Goal: Transaction & Acquisition: Purchase product/service

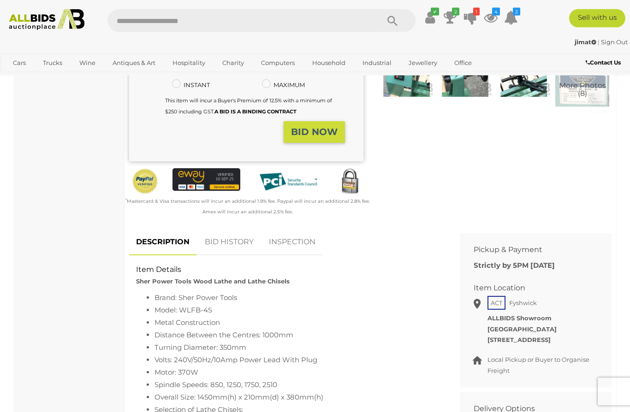
scroll to position [207, 0]
click at [226, 243] on link "BID HISTORY" at bounding box center [229, 242] width 63 height 27
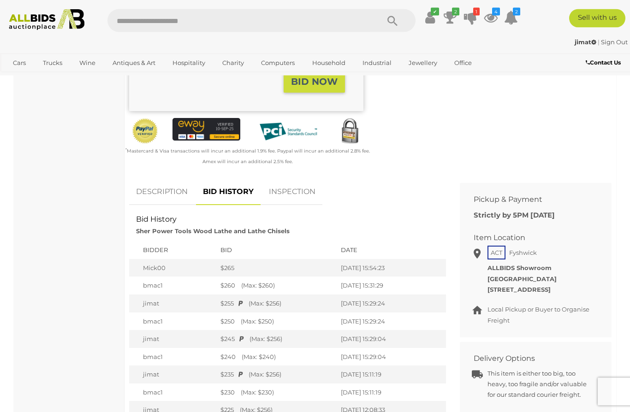
scroll to position [257, 0]
click at [459, 14] on icon "2" at bounding box center [455, 12] width 7 height 8
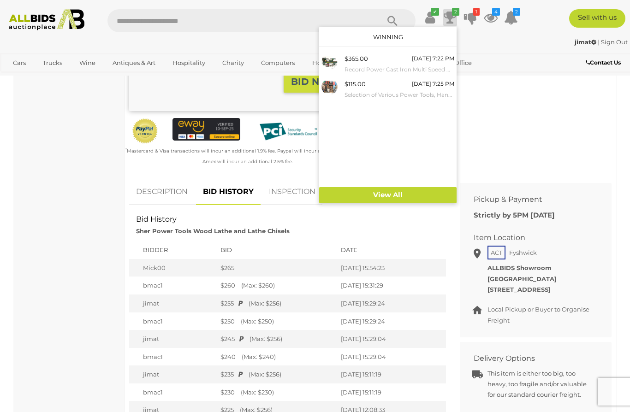
click at [410, 88] on div "$115.00 Today 7:25 PM Selection of Various Power Tools, Hand Tools and Hardware" at bounding box center [399, 89] width 110 height 21
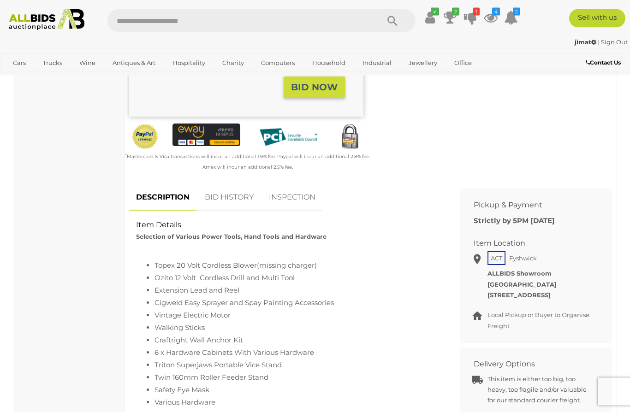
scroll to position [251, 0]
click at [239, 197] on link "BID HISTORY" at bounding box center [229, 197] width 63 height 27
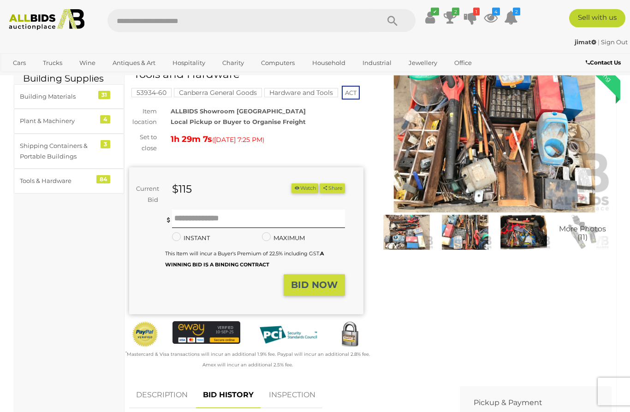
scroll to position [0, 0]
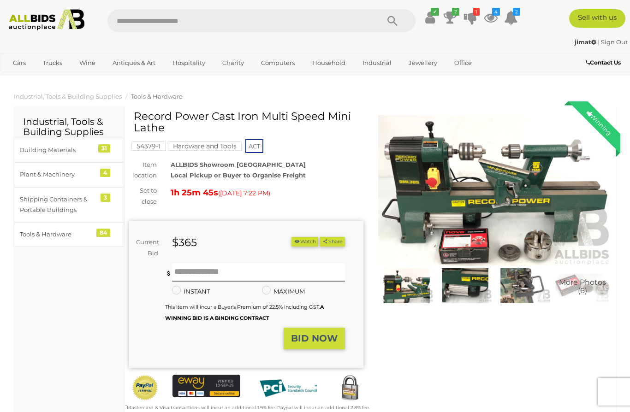
click at [477, 18] on icon at bounding box center [470, 17] width 13 height 17
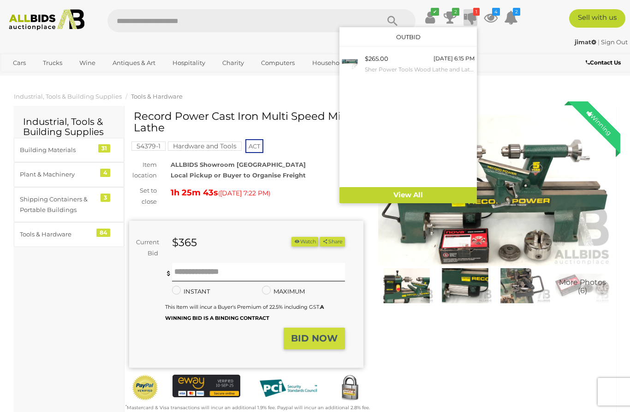
click at [448, 59] on div "$265.00 [DATE] 6:15 PM Sher Power Tools Wood Lathe and Lathe Chisels" at bounding box center [420, 63] width 110 height 21
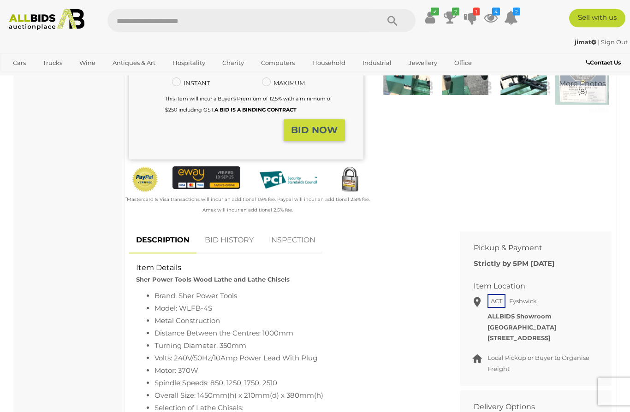
scroll to position [208, 0]
click at [228, 236] on link "BID HISTORY" at bounding box center [229, 240] width 63 height 27
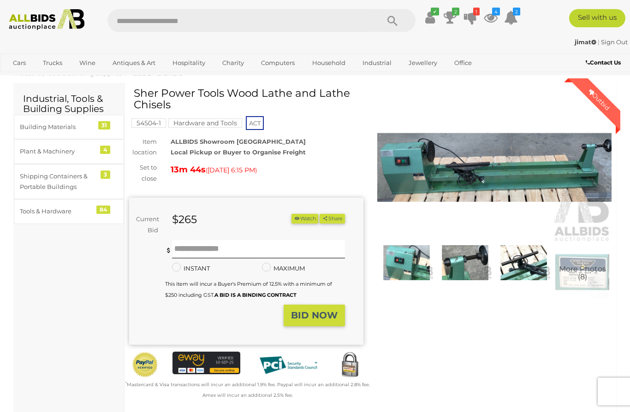
scroll to position [0, 0]
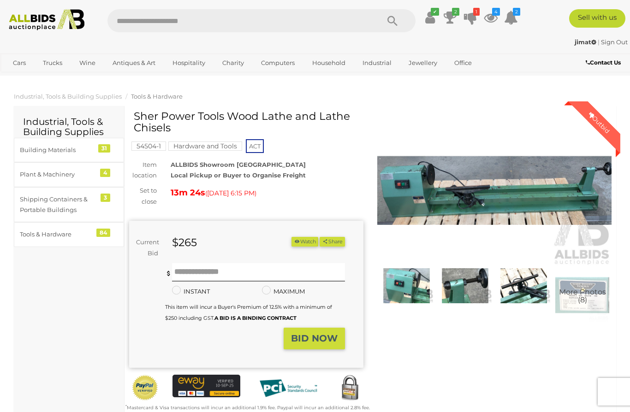
click at [515, 26] on icon at bounding box center [511, 17] width 14 height 17
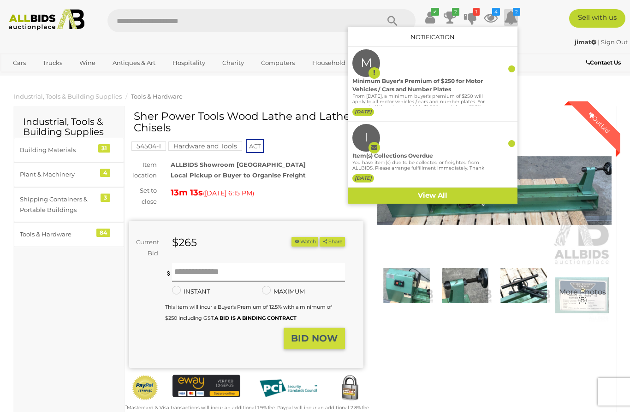
click at [512, 155] on div "I Item(s) Collections Overdue You have item(s) due to be collected or freighted…" at bounding box center [432, 154] width 160 height 61
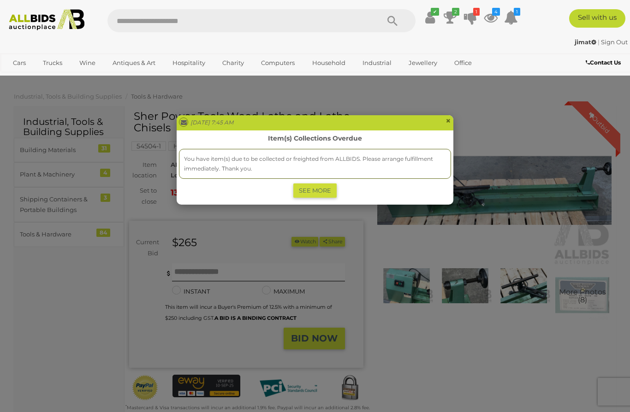
click at [449, 118] on span "×" at bounding box center [448, 120] width 6 height 11
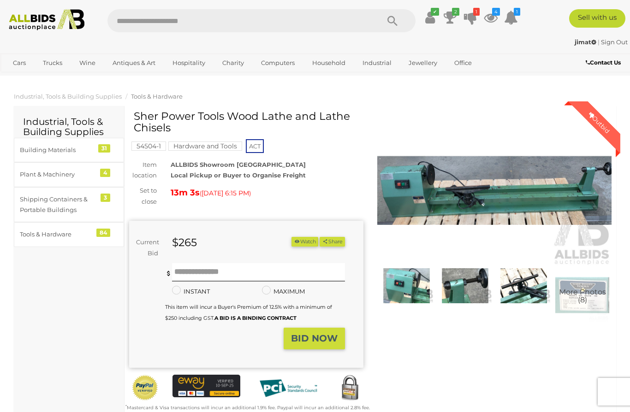
click at [516, 26] on icon at bounding box center [511, 17] width 14 height 17
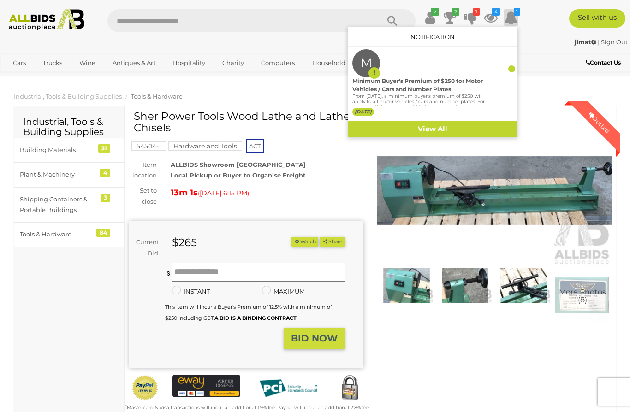
click at [450, 94] on div "Minimum Buyer's Premium of $250 for Motor Vehicles / Cars and Number Plates" at bounding box center [418, 85] width 133 height 17
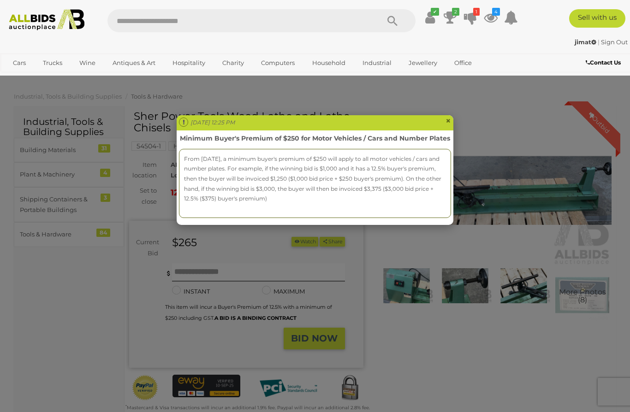
click at [449, 118] on span "×" at bounding box center [448, 120] width 6 height 11
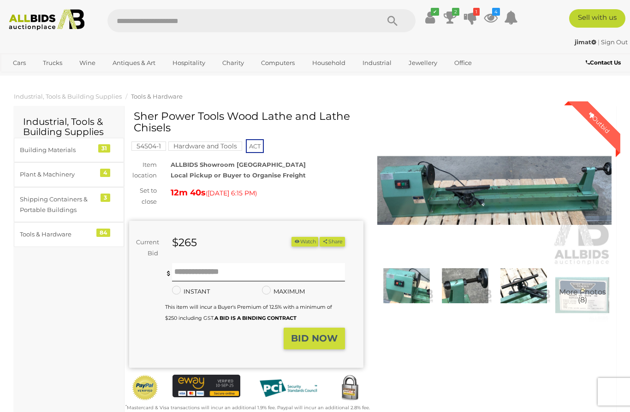
click at [497, 18] on icon at bounding box center [491, 17] width 14 height 17
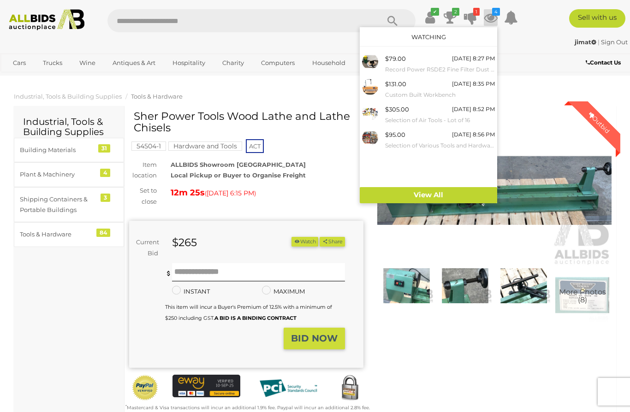
click at [449, 141] on small "Selection of Various Tools and Hardware" at bounding box center [440, 146] width 110 height 10
click at [444, 341] on div at bounding box center [315, 206] width 630 height 412
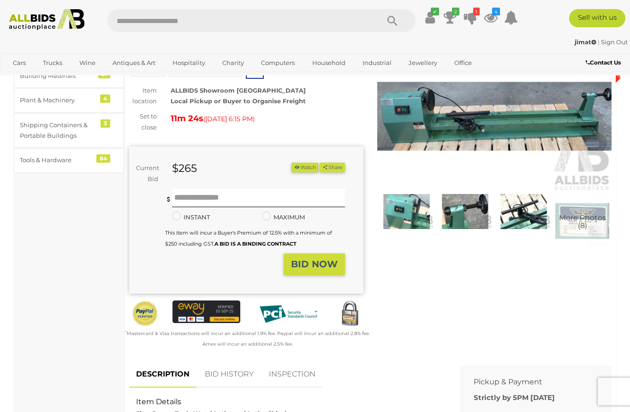
scroll to position [74, 0]
click at [237, 372] on link "BID HISTORY" at bounding box center [229, 374] width 63 height 27
click at [584, 221] on span "More Photos (8)" at bounding box center [582, 222] width 47 height 16
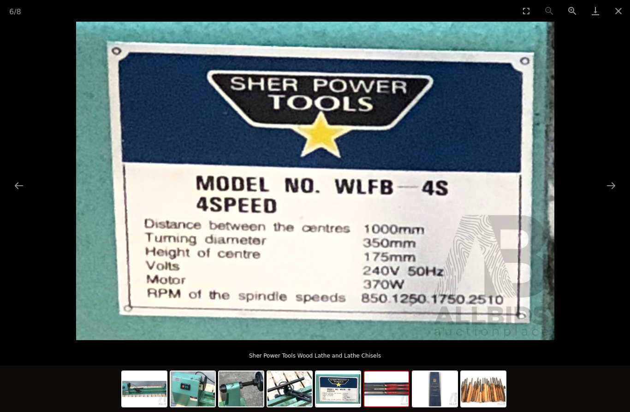
click at [393, 407] on img at bounding box center [386, 389] width 44 height 35
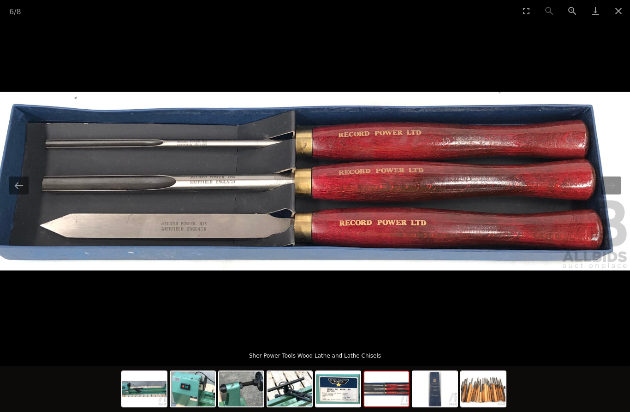
click at [438, 407] on img at bounding box center [435, 389] width 44 height 35
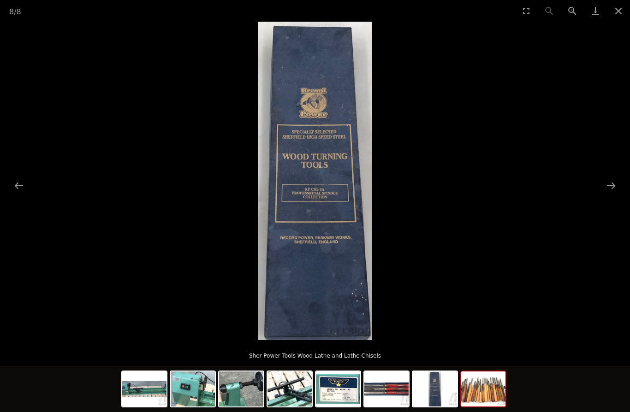
click at [484, 407] on img at bounding box center [483, 389] width 44 height 35
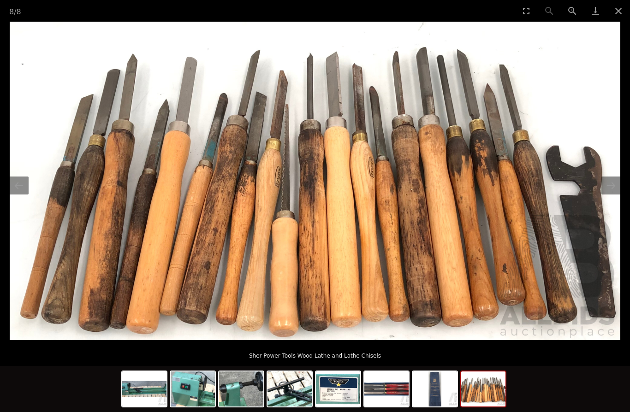
click at [619, 12] on button "Close gallery" at bounding box center [618, 11] width 23 height 22
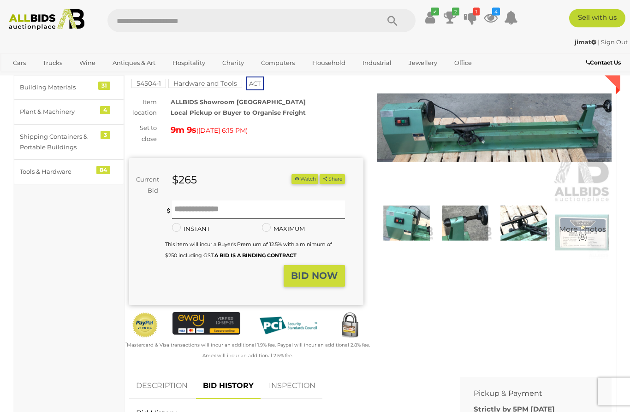
scroll to position [36, 0]
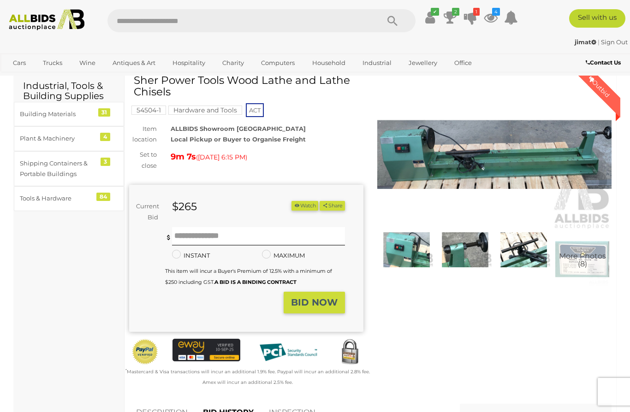
click at [457, 18] on link "2" at bounding box center [450, 17] width 14 height 17
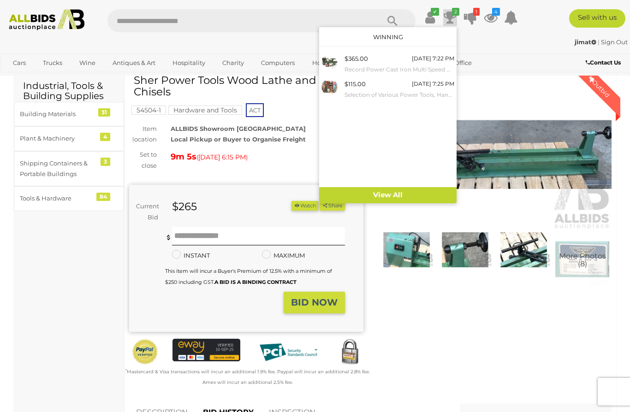
click at [434, 67] on small "Record Power Cast Iron Multi Speed Mini Lathe" at bounding box center [399, 70] width 110 height 10
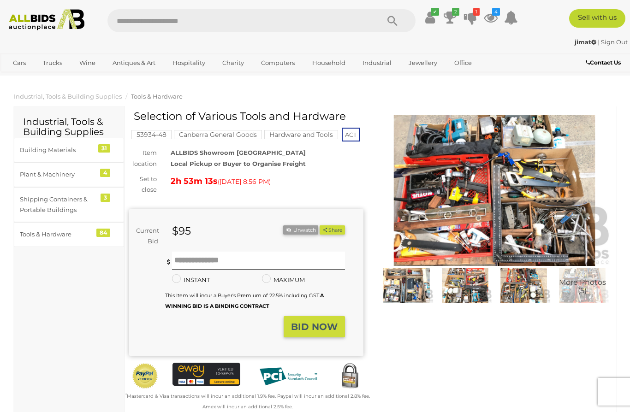
click at [529, 282] on img at bounding box center [523, 285] width 54 height 35
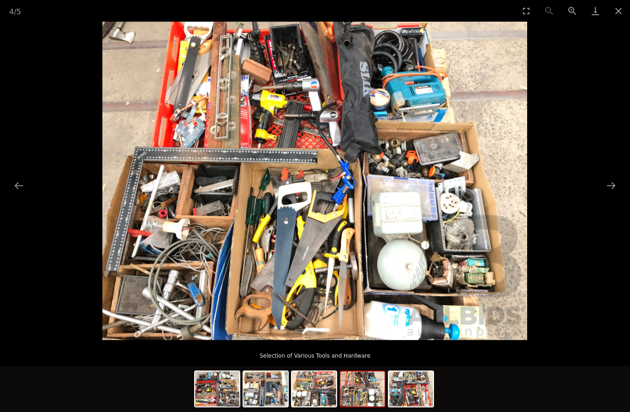
click at [414, 383] on img at bounding box center [411, 389] width 44 height 35
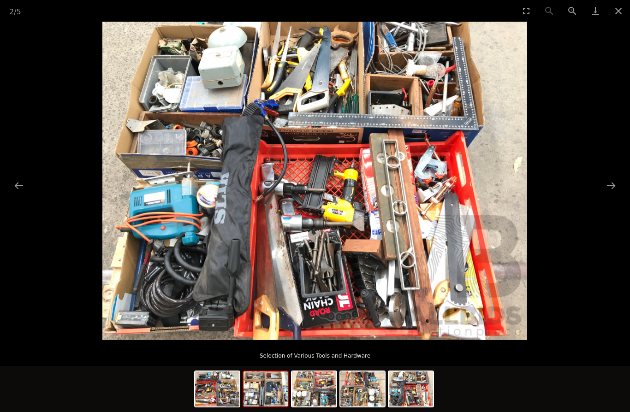
click at [268, 390] on img at bounding box center [265, 389] width 44 height 35
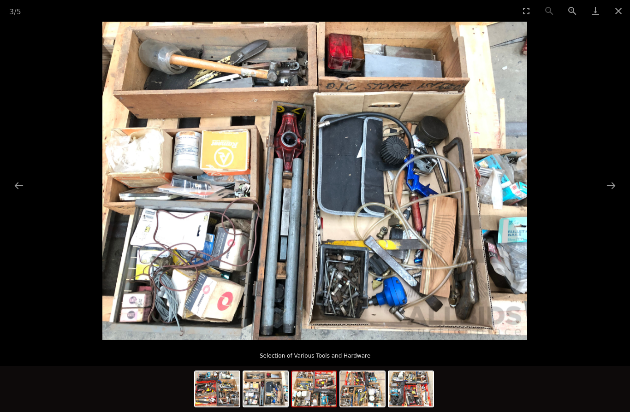
click at [321, 388] on img at bounding box center [314, 389] width 44 height 35
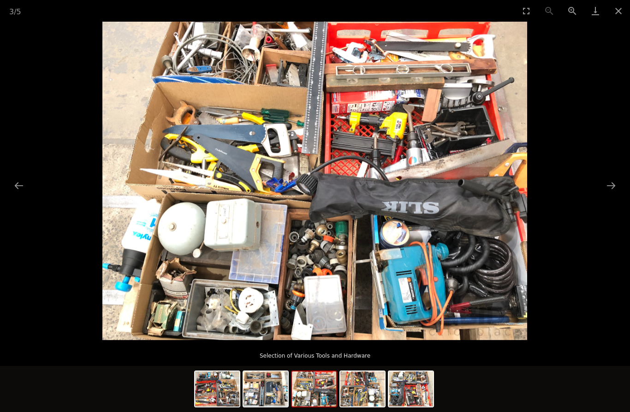
click at [626, 11] on button "Close gallery" at bounding box center [618, 11] width 23 height 22
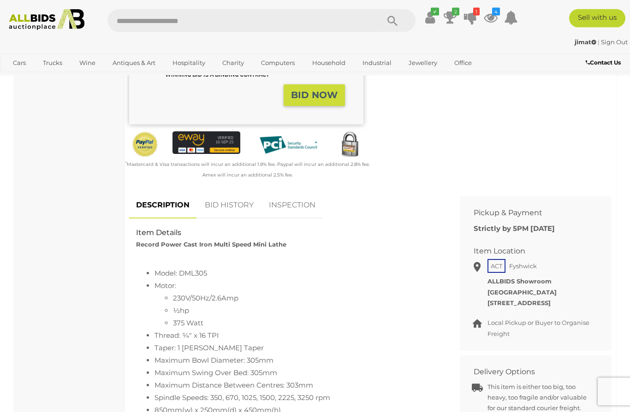
scroll to position [264, 0]
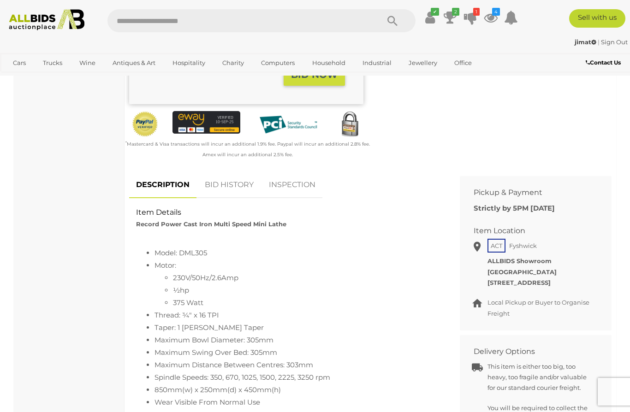
click at [231, 181] on link "BID HISTORY" at bounding box center [229, 184] width 63 height 27
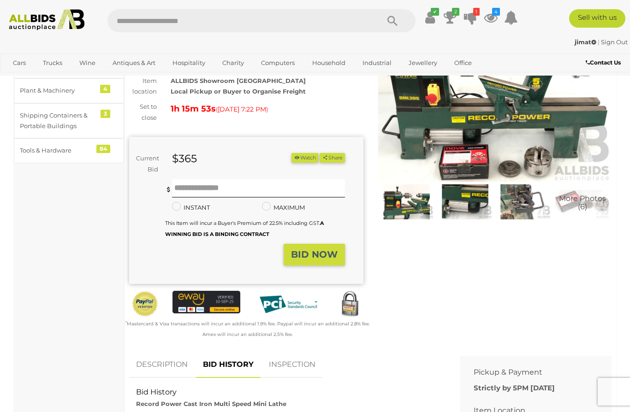
scroll to position [0, 0]
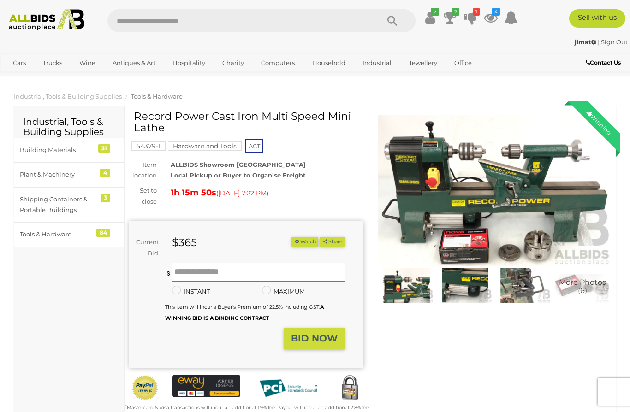
click at [477, 18] on icon at bounding box center [470, 17] width 13 height 17
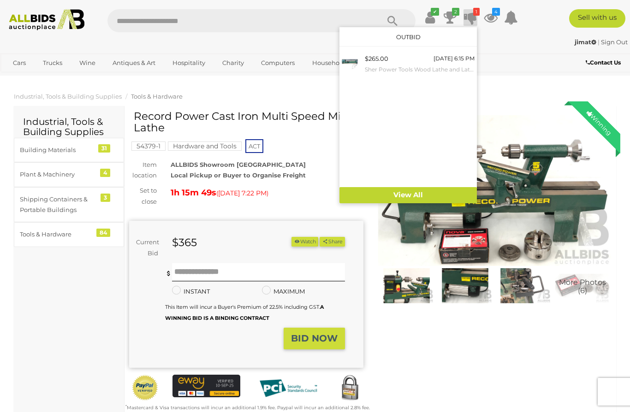
click at [428, 65] on small "Sher Power Tools Wood Lathe and Lathe Chisels" at bounding box center [420, 70] width 110 height 10
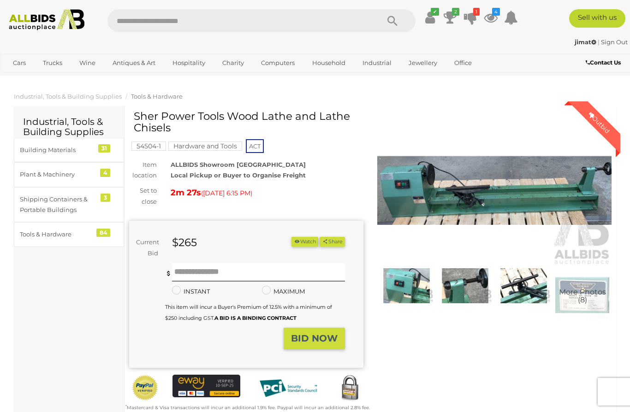
click at [456, 16] on icon at bounding box center [449, 17] width 13 height 17
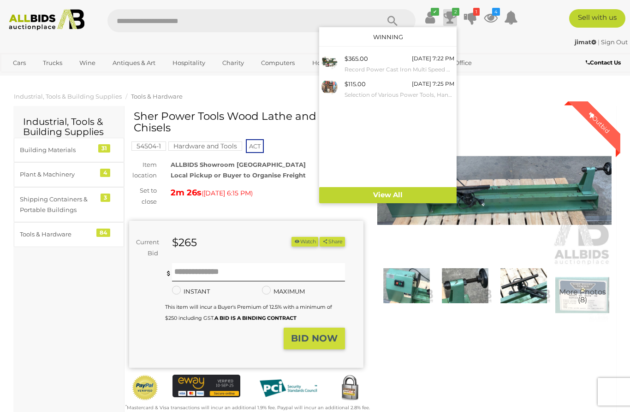
click at [441, 59] on div "[DATE] 7:22 PM" at bounding box center [433, 58] width 42 height 10
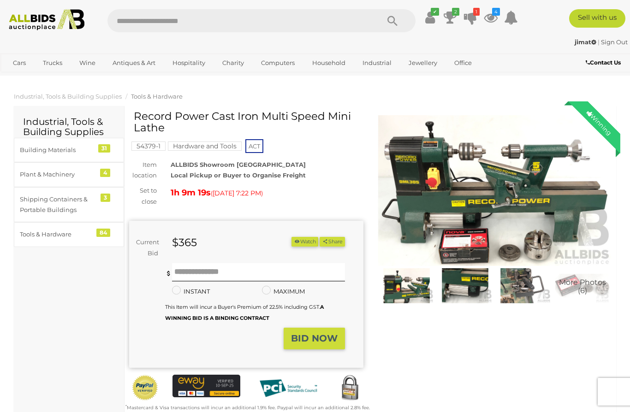
click at [477, 16] on icon at bounding box center [470, 17] width 13 height 17
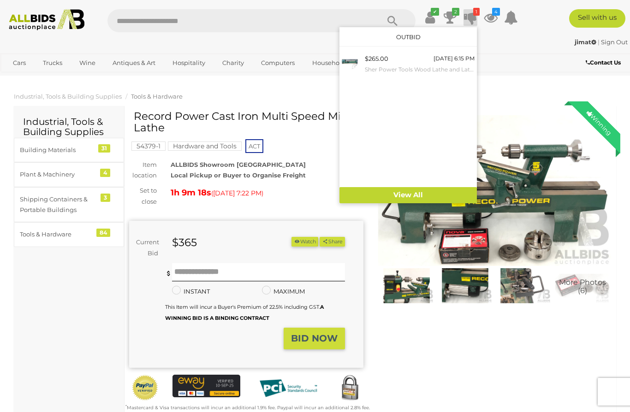
click at [426, 63] on div "$265.00 Today 6:15 PM Sher Power Tools Wood Lathe and Lathe Chisels" at bounding box center [420, 63] width 110 height 21
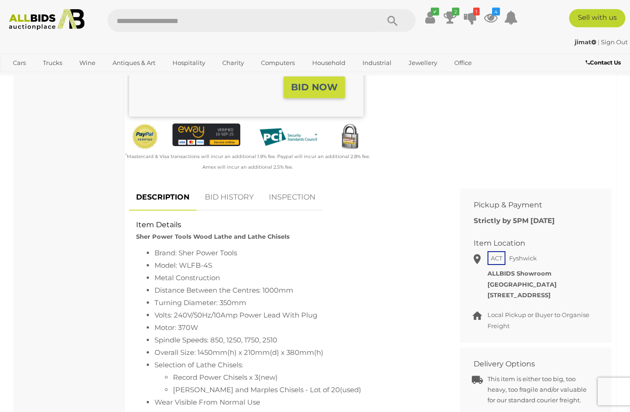
scroll to position [243, 0]
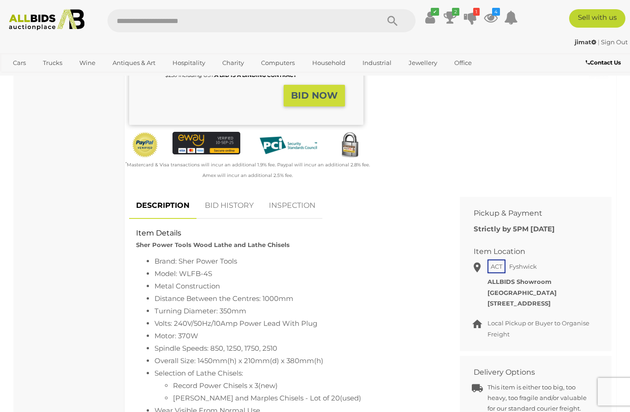
click at [231, 202] on link "BID HISTORY" at bounding box center [229, 205] width 63 height 27
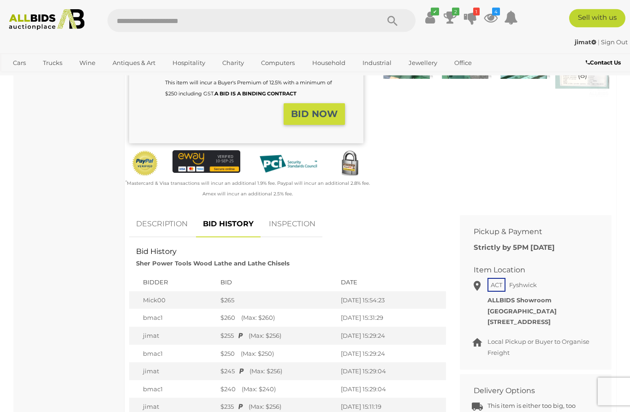
scroll to position [224, 0]
click at [409, 350] on td "[DATE] 15:29:24" at bounding box center [391, 354] width 110 height 18
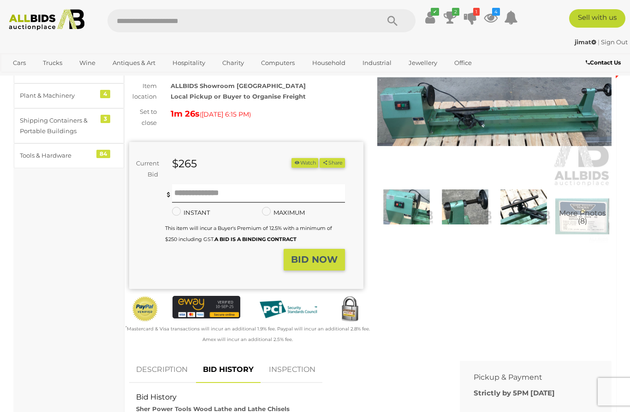
scroll to position [0, 0]
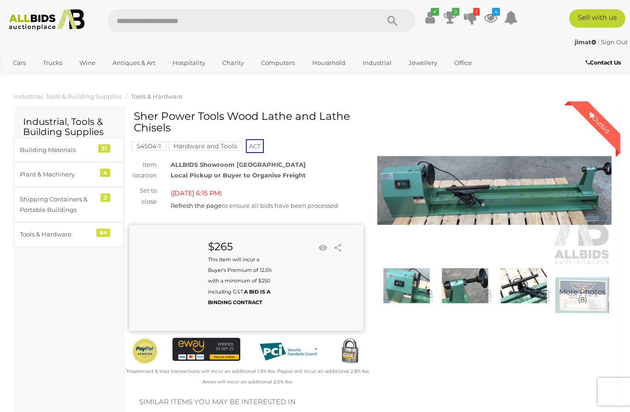
click at [426, 341] on div "Winning Outbid Warranty Charity" at bounding box center [370, 255] width 496 height 288
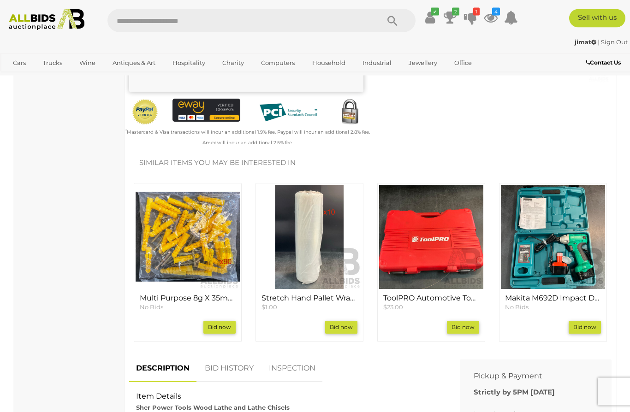
scroll to position [239, 0]
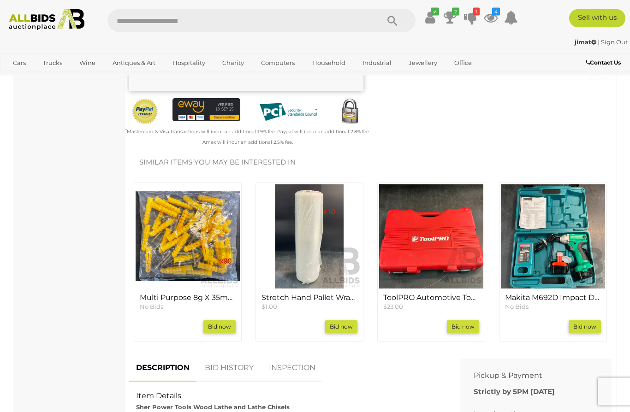
click at [432, 228] on img at bounding box center [431, 237] width 104 height 104
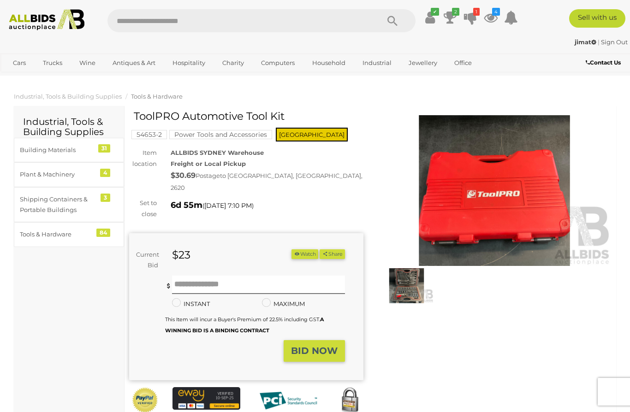
click at [414, 289] on img at bounding box center [406, 285] width 54 height 35
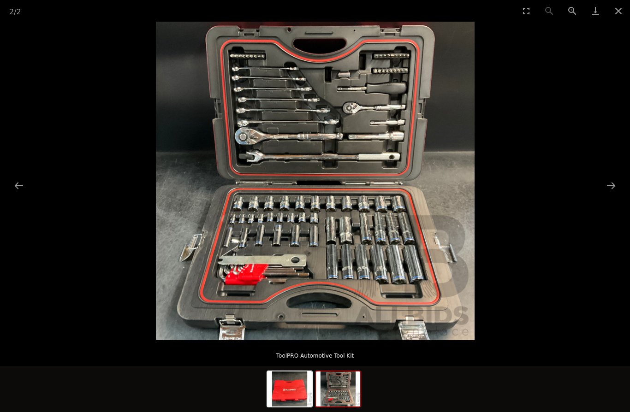
click at [619, 13] on button "Close gallery" at bounding box center [618, 11] width 23 height 22
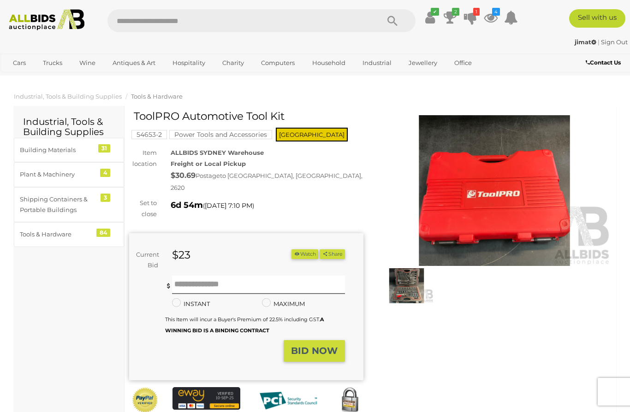
click at [477, 15] on icon at bounding box center [470, 17] width 13 height 17
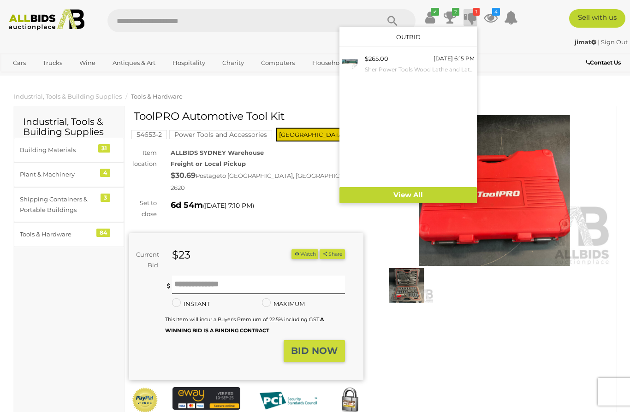
click at [456, 62] on div "[DATE] 6:15 PM" at bounding box center [453, 58] width 41 height 10
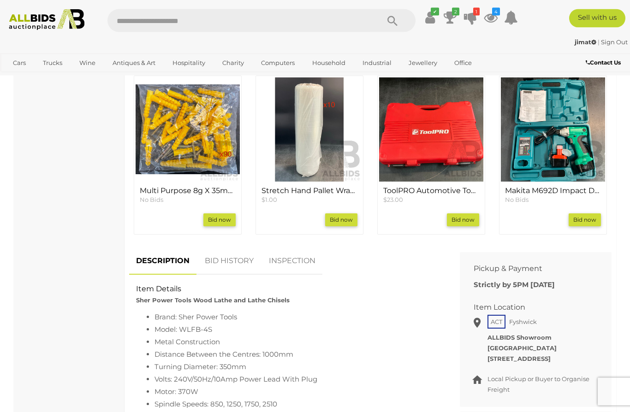
scroll to position [347, 0]
click at [232, 253] on link "BID HISTORY" at bounding box center [229, 261] width 63 height 27
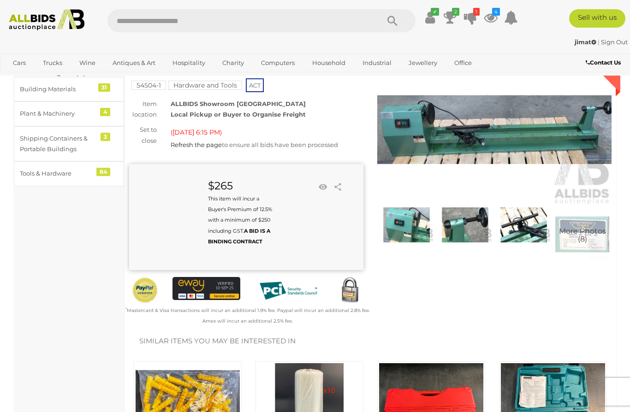
scroll to position [0, 0]
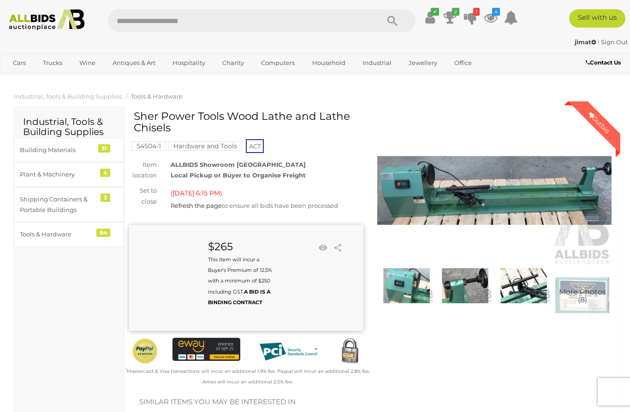
click at [456, 16] on icon at bounding box center [449, 17] width 13 height 17
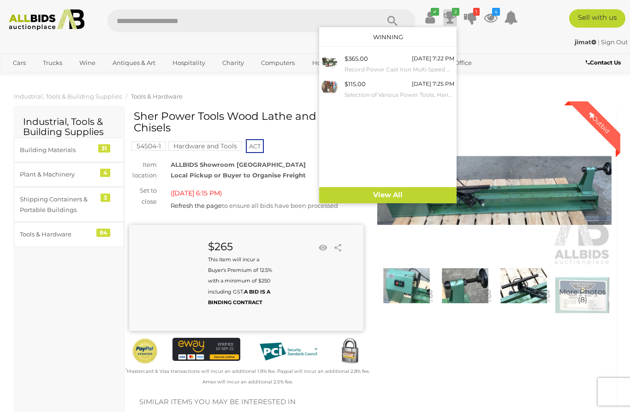
click at [434, 64] on div "$365.00 [DATE] 7:22 PM Record Power Cast Iron Multi Speed Mini Lathe" at bounding box center [399, 63] width 110 height 21
